Goal: Task Accomplishment & Management: Complete application form

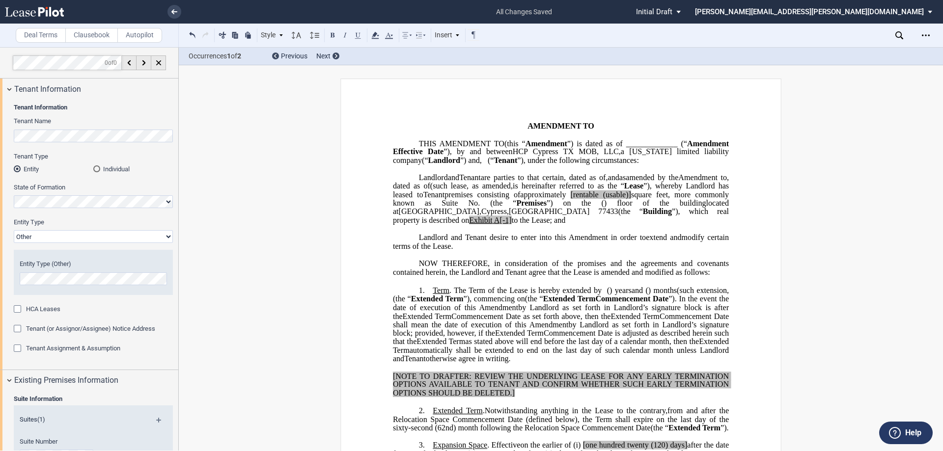
select select "Other"
select select "floating"
select select "number:5"
select select "number:2"
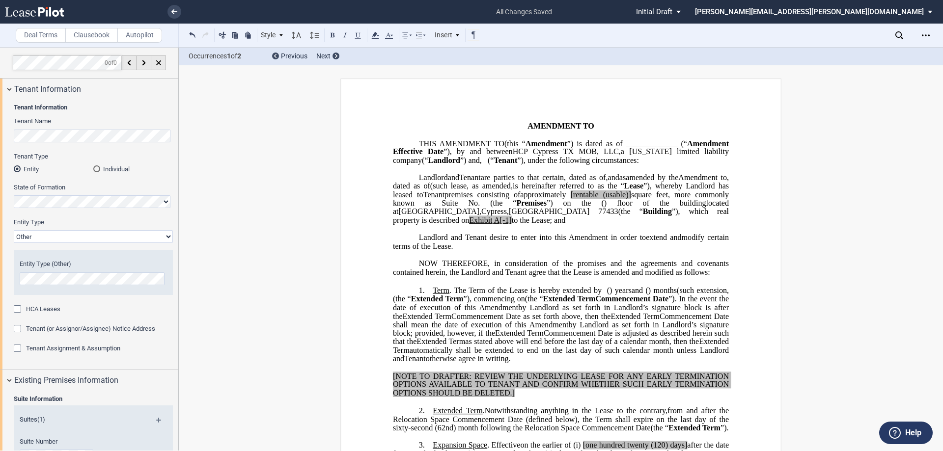
scroll to position [2211, 0]
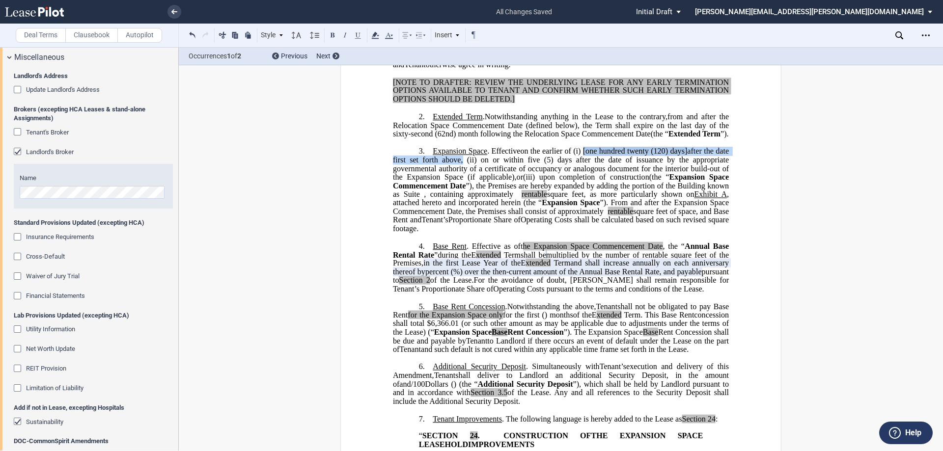
drag, startPoint x: 589, startPoint y: 185, endPoint x: 472, endPoint y: 195, distance: 117.4
click at [472, 182] on span "on the earlier of (i) [one hundred twenty (120) days] after the date first set …" at bounding box center [562, 164] width 338 height 34
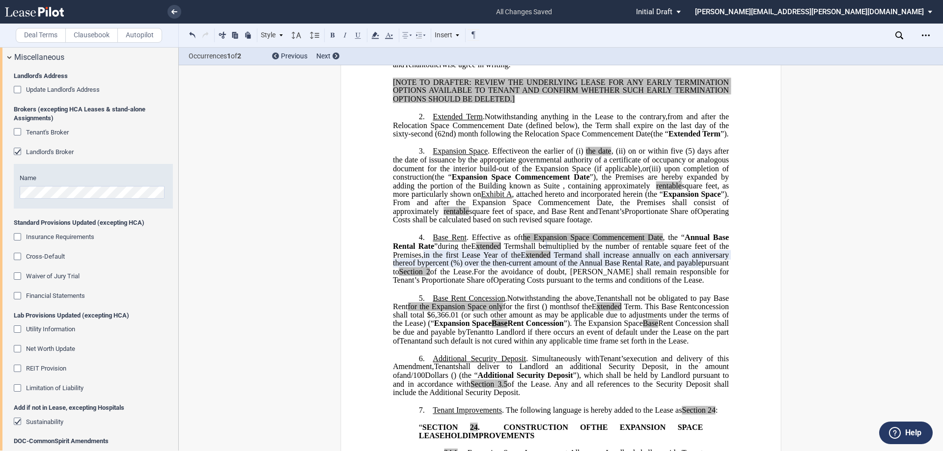
click at [611, 156] on span "the date" at bounding box center [599, 151] width 26 height 9
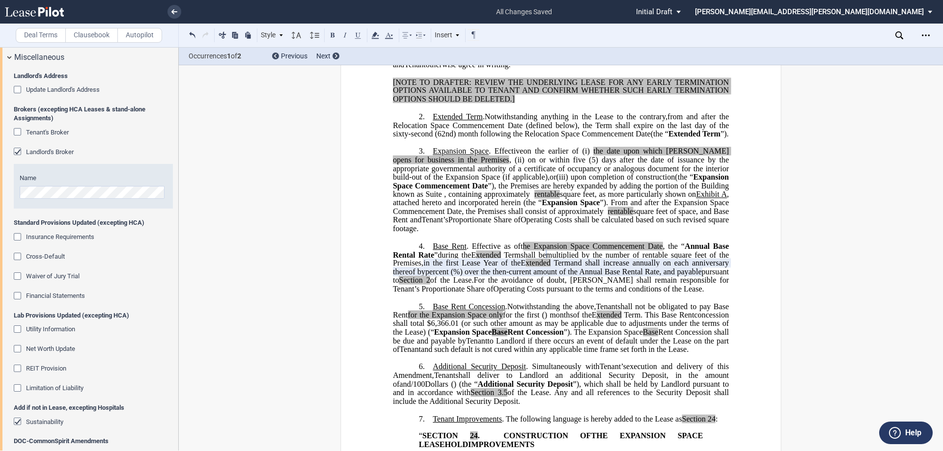
click at [598, 181] on span "(5) days after the date of issuance by the appropriate governmental authority o…" at bounding box center [562, 169] width 338 height 26
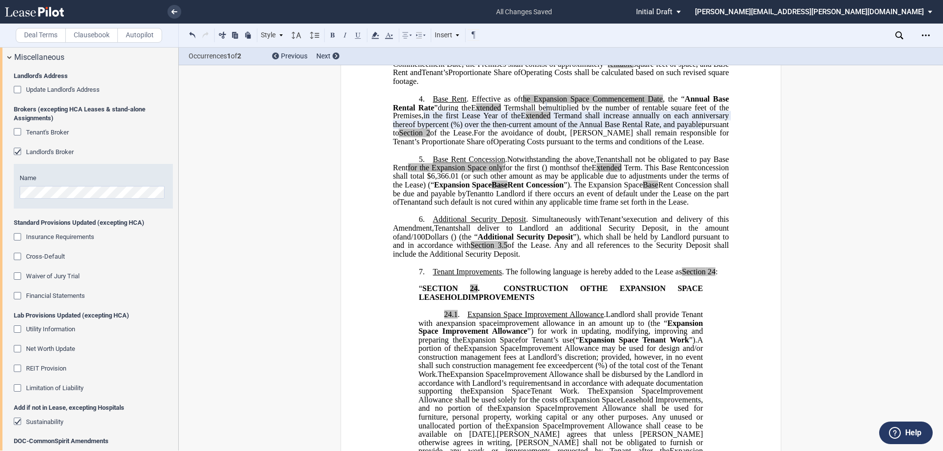
scroll to position [343, 0]
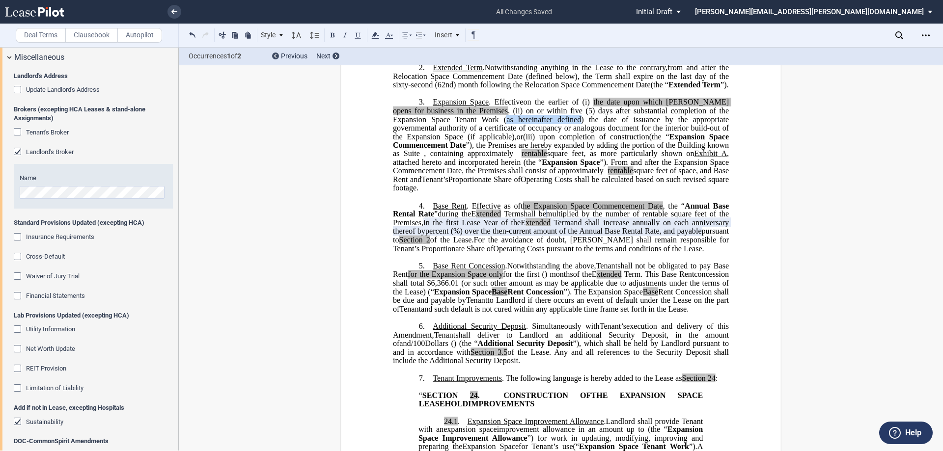
drag, startPoint x: 463, startPoint y: 154, endPoint x: 536, endPoint y: 150, distance: 72.8
click at [536, 141] on span "(5) days after substantial completion of the Expansion Space Tenant Work (as he…" at bounding box center [562, 124] width 338 height 34
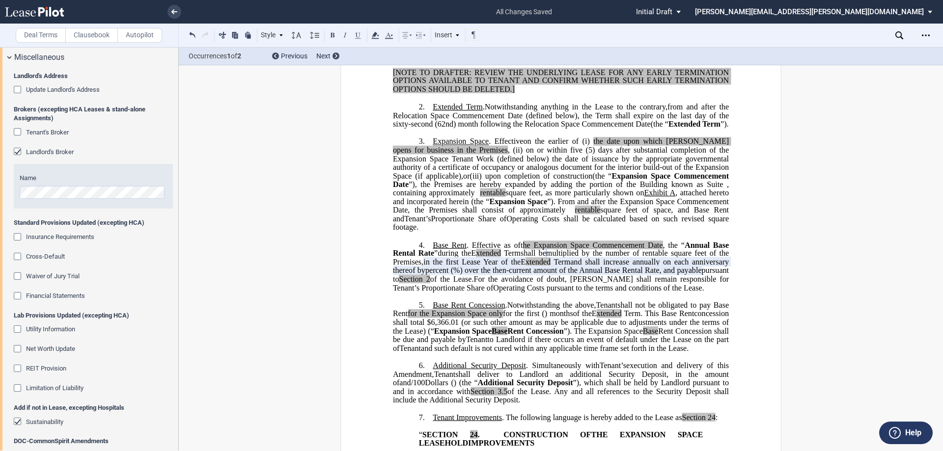
scroll to position [294, 0]
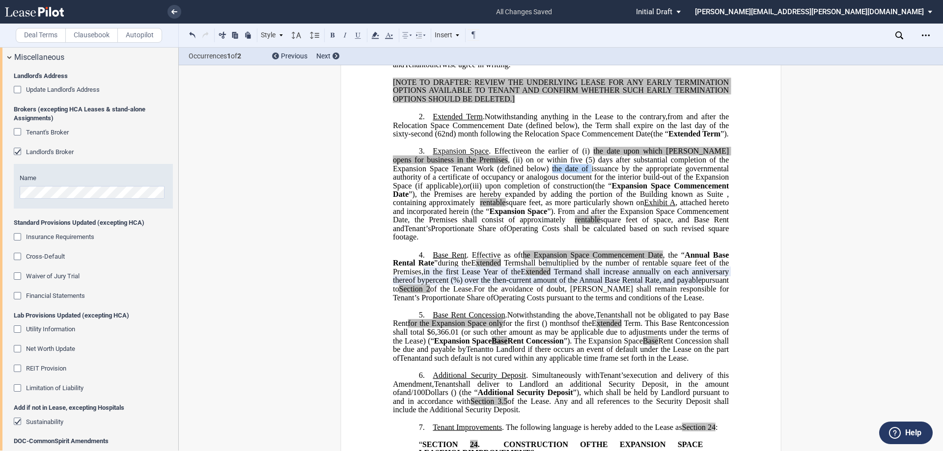
drag, startPoint x: 509, startPoint y: 202, endPoint x: 546, endPoint y: 203, distance: 36.9
click at [546, 190] on span "(5) days after substantial completion of the Expansion Space Tenant Work (defin…" at bounding box center [562, 173] width 338 height 34
click at [595, 190] on span "(5) days after substantial completion of the Expansion Space Tenant Work (defin…" at bounding box center [562, 173] width 338 height 34
click at [502, 165] on span ", (ii)" at bounding box center [509, 160] width 14 height 9
drag, startPoint x: 425, startPoint y: 221, endPoint x: 564, endPoint y: 220, distance: 139.5
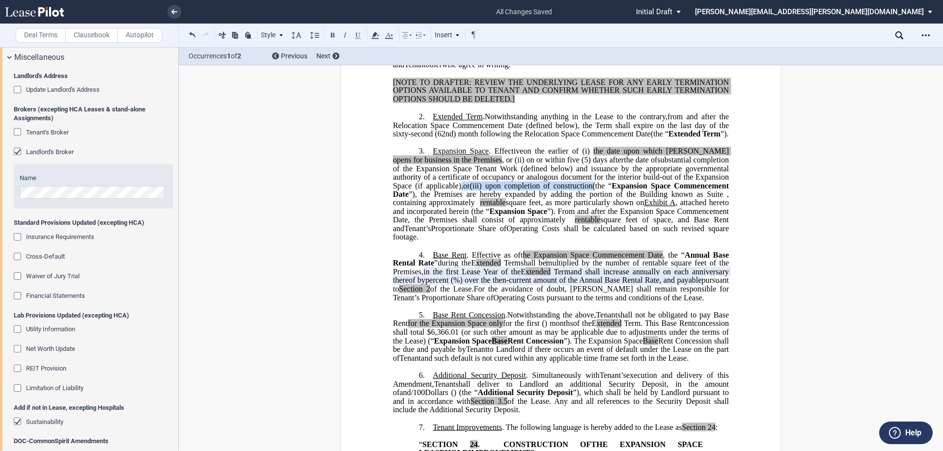
click at [564, 220] on p "3. Expansion Space . Effective on ﻿ ﻿ on the earlier of (i) the date upon which…" at bounding box center [561, 194] width 336 height 95
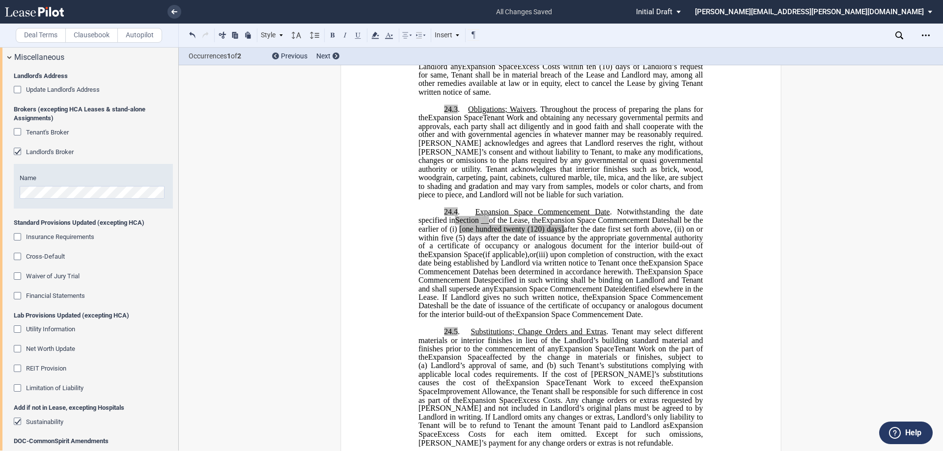
scroll to position [1277, 0]
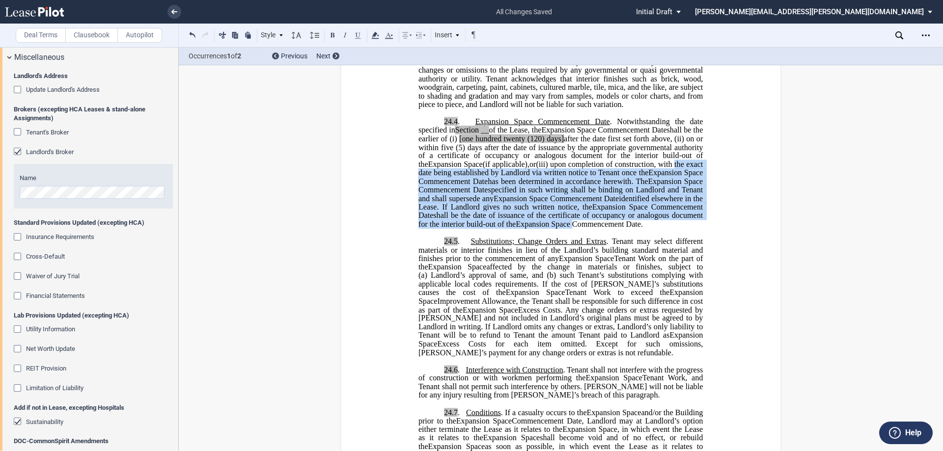
drag, startPoint x: 690, startPoint y: 215, endPoint x: 645, endPoint y: 275, distance: 74.8
click at [645, 229] on p "24.4 . Expansion Space Commencement Date Relocation Space Commencement Date . N…" at bounding box center [560, 173] width 284 height 111
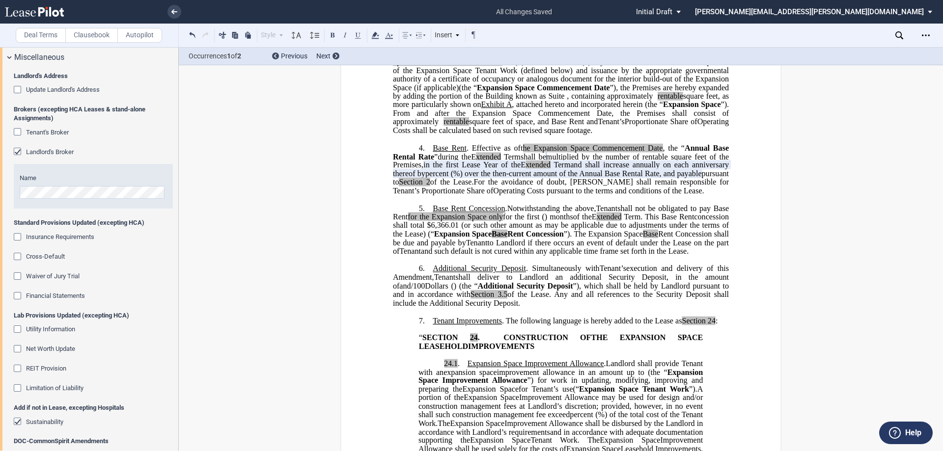
scroll to position [196, 0]
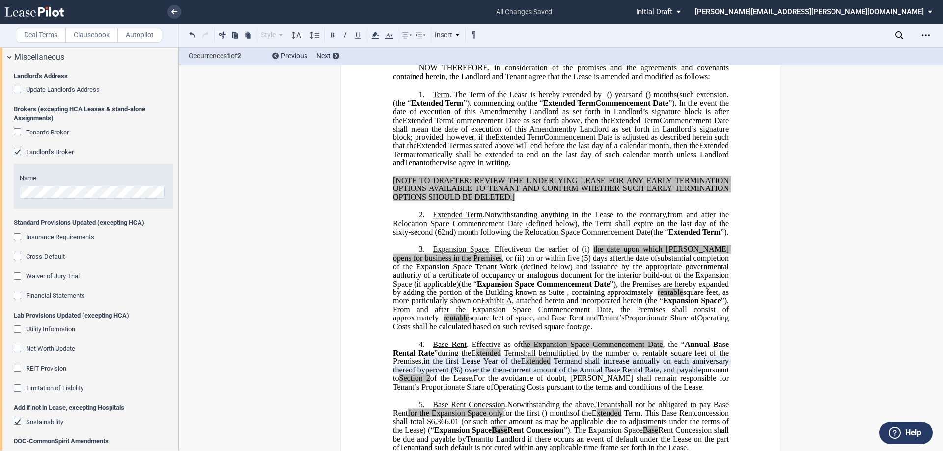
click at [630, 332] on p "3. Expansion Space . Effective on ﻿ ﻿ on the earlier of (i) the date upon which…" at bounding box center [561, 289] width 336 height 86
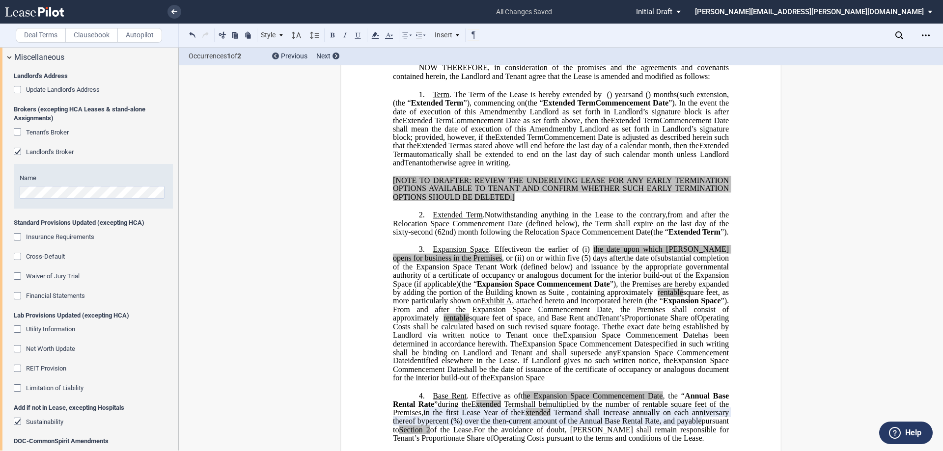
click at [663, 339] on span "the exact date being established by Landlord via written notice to Tenant once …" at bounding box center [562, 330] width 338 height 17
drag, startPoint x: 708, startPoint y: 361, endPoint x: 726, endPoint y: 361, distance: 17.7
click at [726, 339] on span "exact date being established by Landlord via written notice to Tenant once the" at bounding box center [562, 330] width 338 height 17
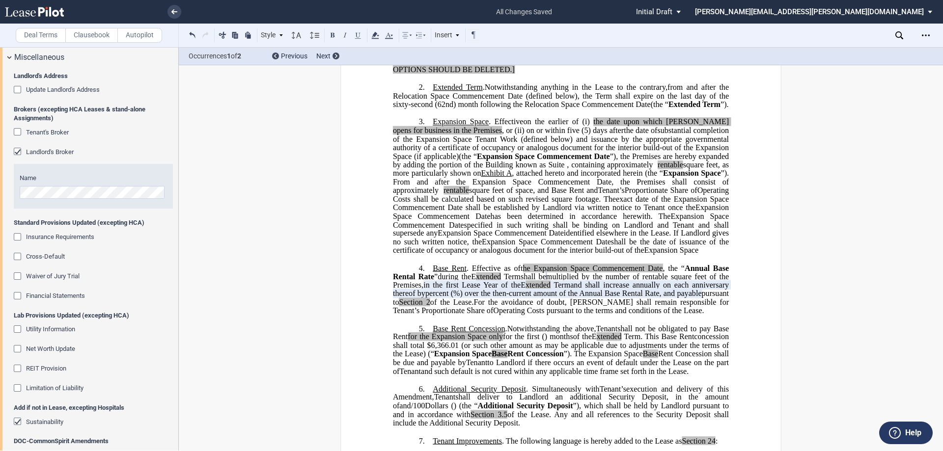
scroll to position [392, 0]
